Goal: Information Seeking & Learning: Learn about a topic

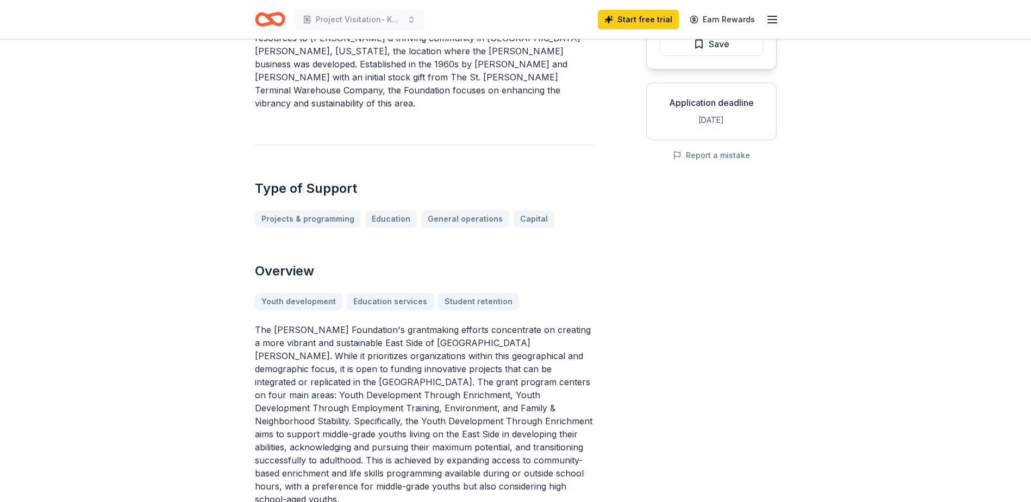
scroll to position [163, 0]
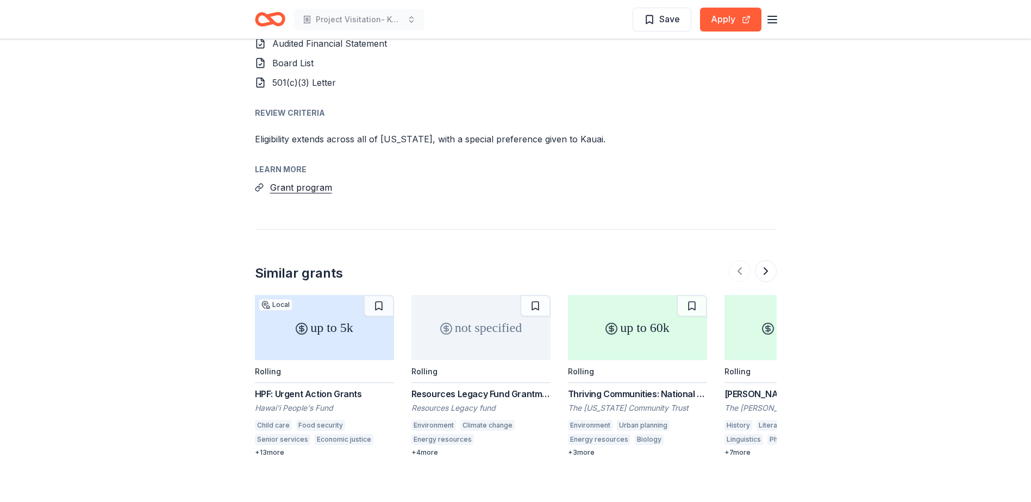
scroll to position [1304, 0]
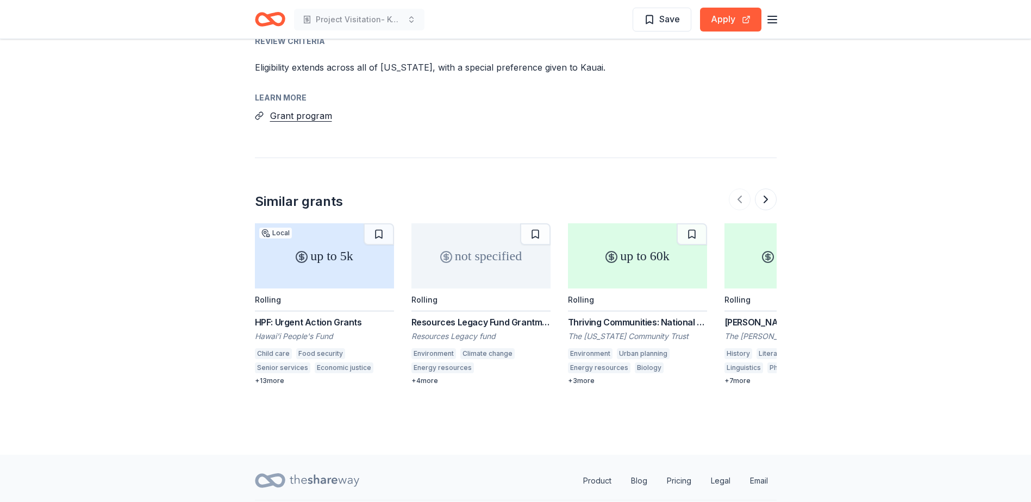
click at [516, 316] on div "Resources Legacy Fund Grantmaking Opportunity" at bounding box center [480, 322] width 139 height 13
click at [618, 316] on div "Thriving Communities: National and International Environmental Grantmaking" at bounding box center [637, 322] width 139 height 13
click at [766, 189] on button at bounding box center [766, 200] width 22 height 22
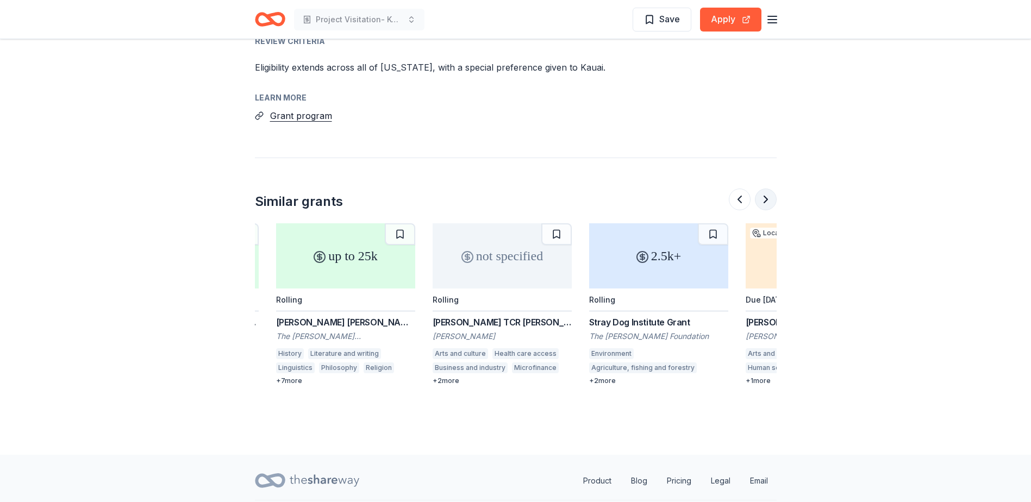
scroll to position [0, 470]
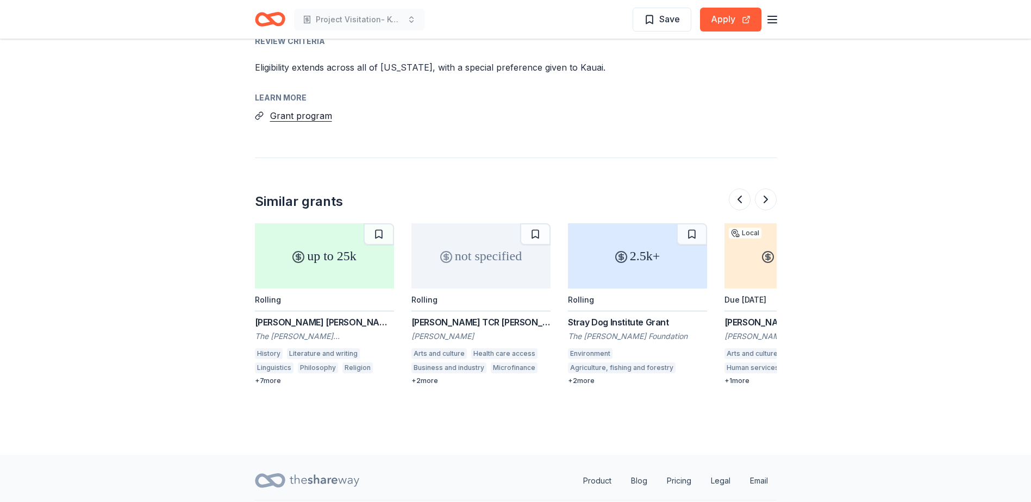
click at [297, 316] on div "[PERSON_NAME] [PERSON_NAME] Foundation Grants" at bounding box center [324, 322] width 139 height 13
click at [766, 189] on button at bounding box center [766, 200] width 22 height 22
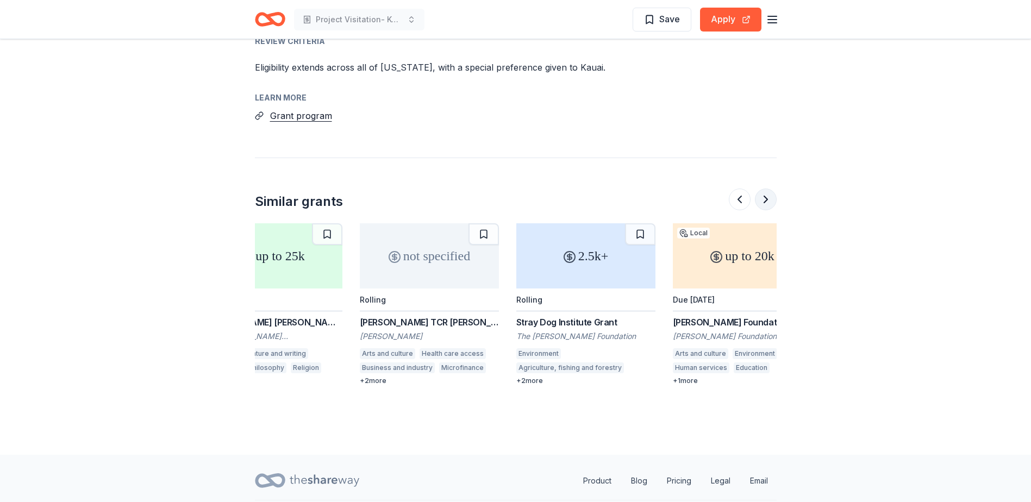
scroll to position [0, 556]
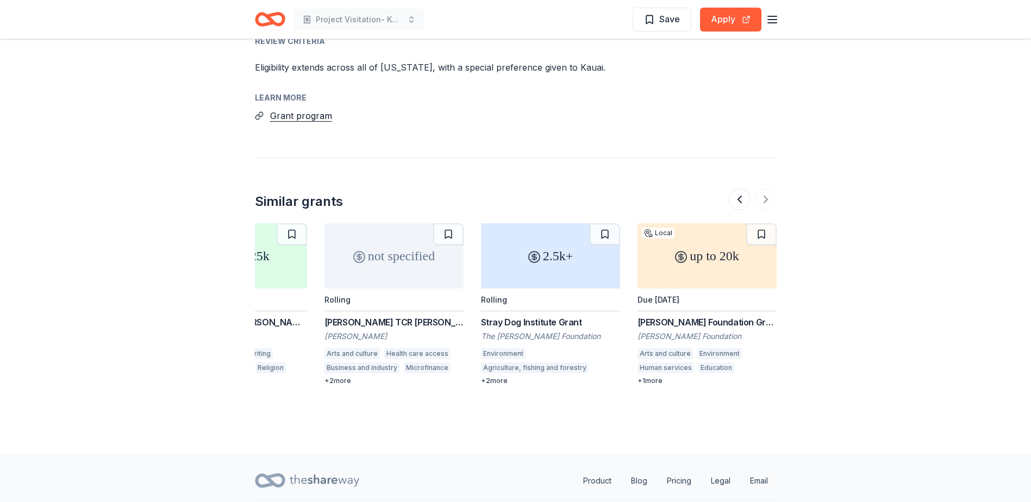
click at [689, 316] on div "[PERSON_NAME] Foundation Grants" at bounding box center [706, 322] width 139 height 13
click at [771, 189] on div at bounding box center [753, 200] width 48 height 22
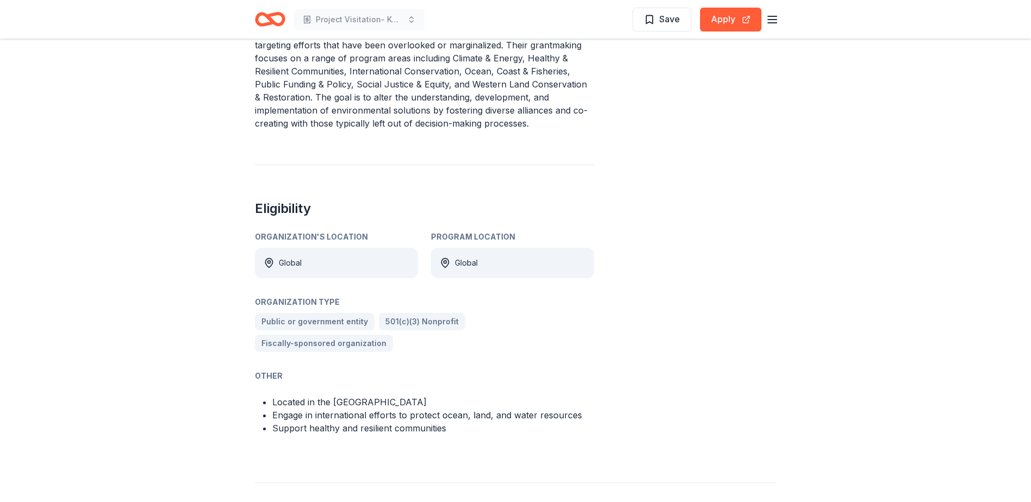
scroll to position [489, 0]
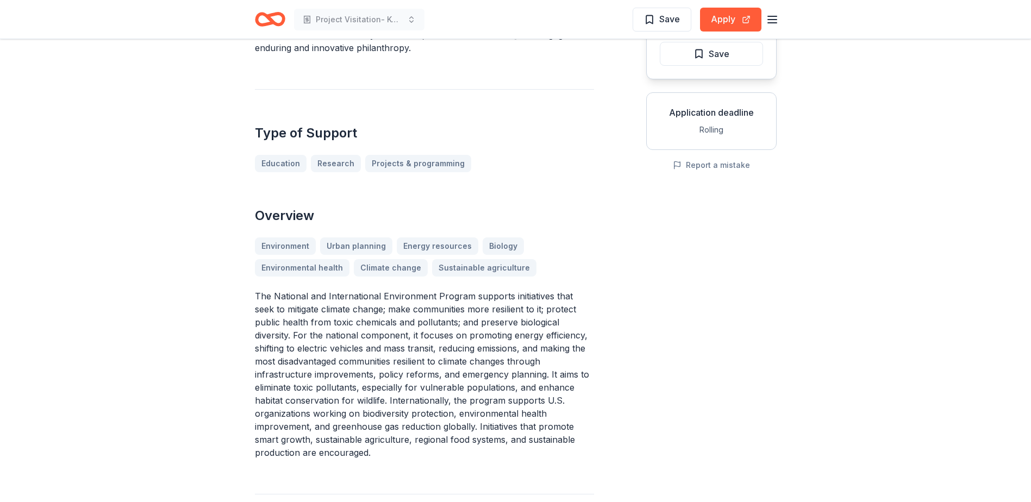
scroll to position [163, 0]
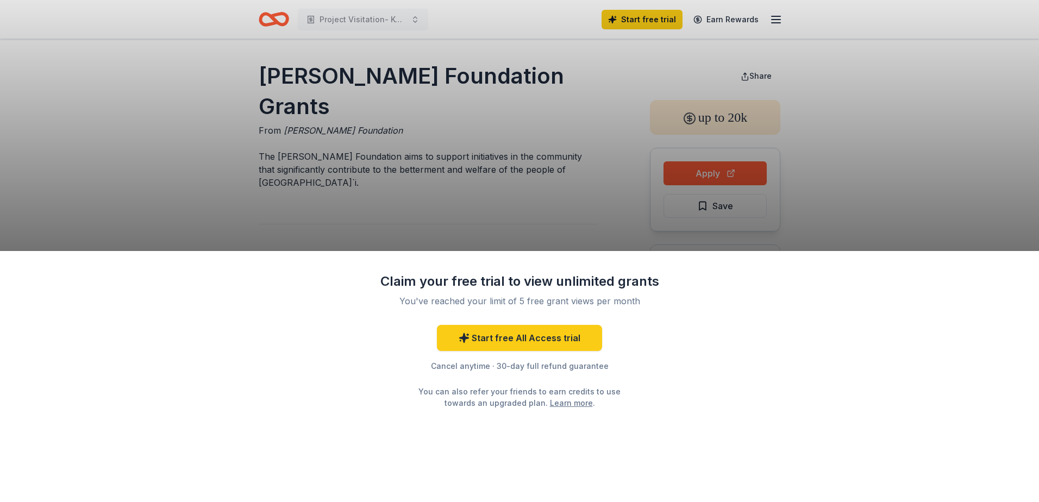
click at [523, 198] on div "Claim your free trial to view unlimited grants You've reached your limit of 5 f…" at bounding box center [519, 251] width 1039 height 502
click at [638, 114] on div "Claim your free trial to view unlimited grants You've reached your limit of 5 f…" at bounding box center [519, 251] width 1039 height 502
